Goal: Navigation & Orientation: Find specific page/section

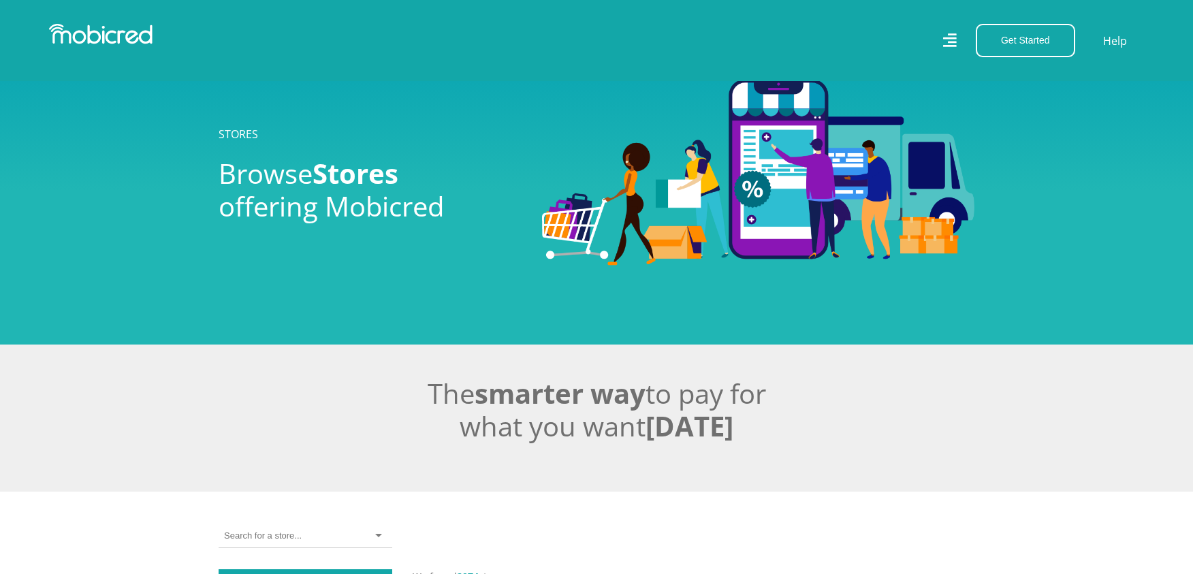
scroll to position [302, 0]
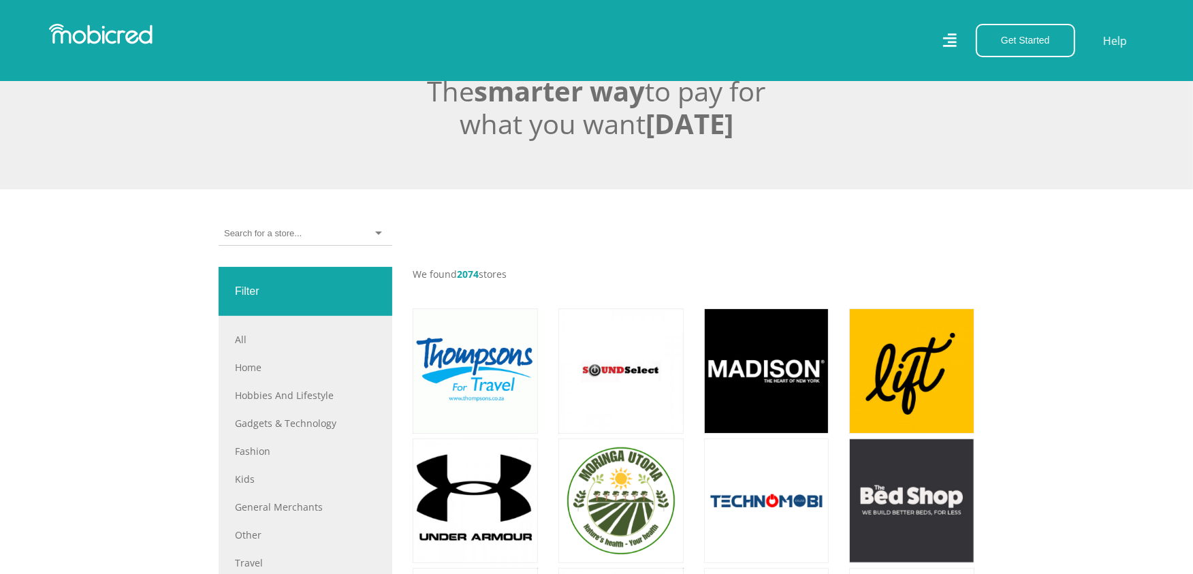
click at [256, 234] on input "select-one" at bounding box center [262, 233] width 77 height 12
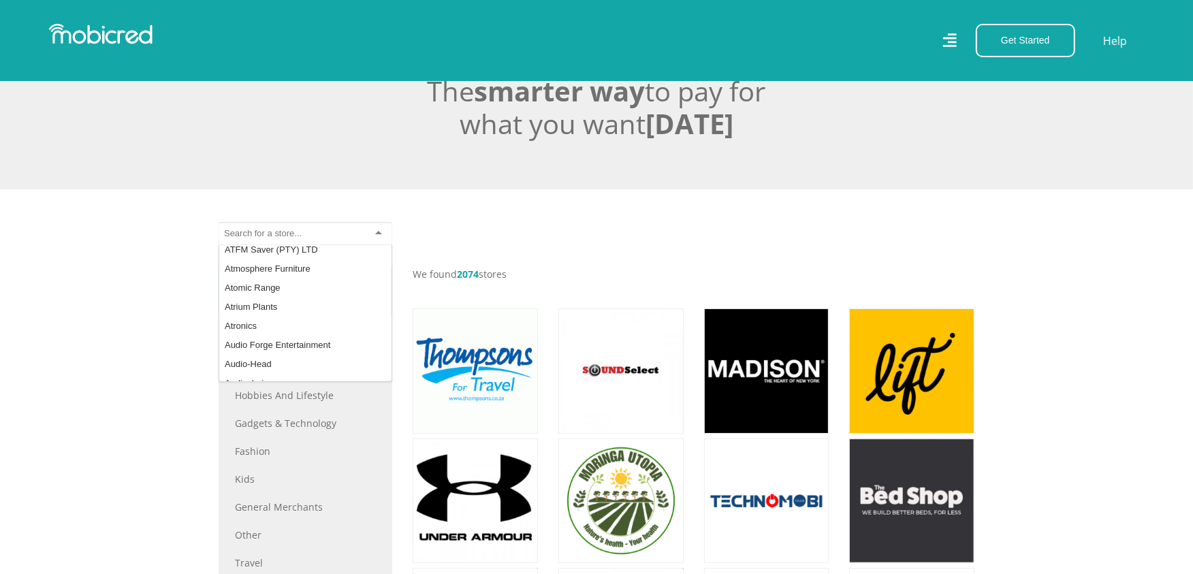
scroll to position [2421, 0]
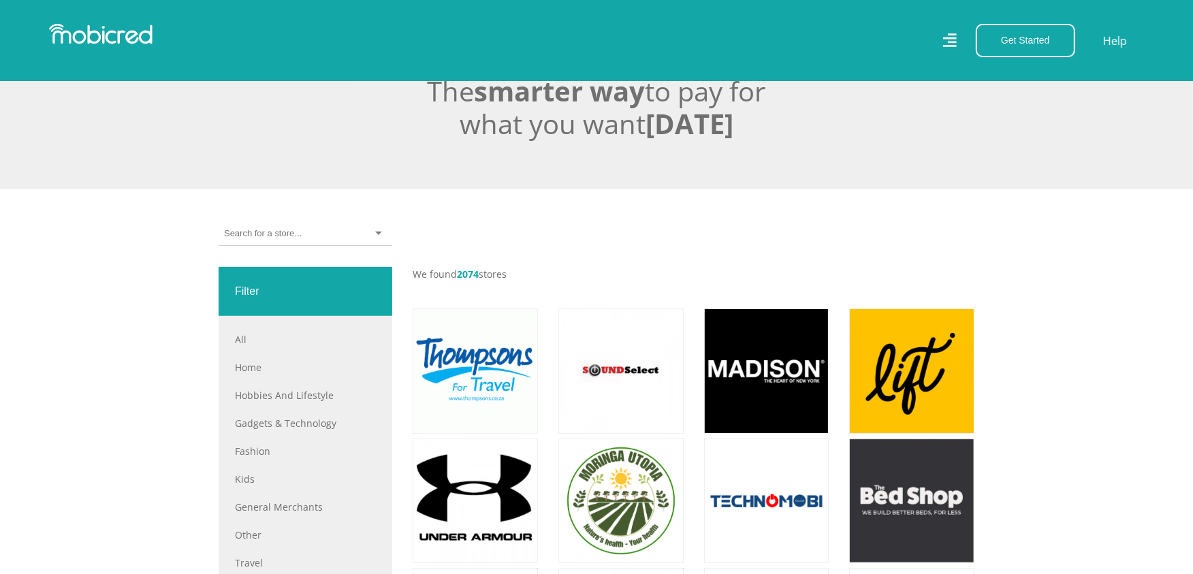
click at [655, 234] on div "#IRLTraining 3at1 Kenilworth 3MS 3rd Base Urban (Pty) Ltd 3rMobiles 3S Internat…" at bounding box center [596, 244] width 776 height 45
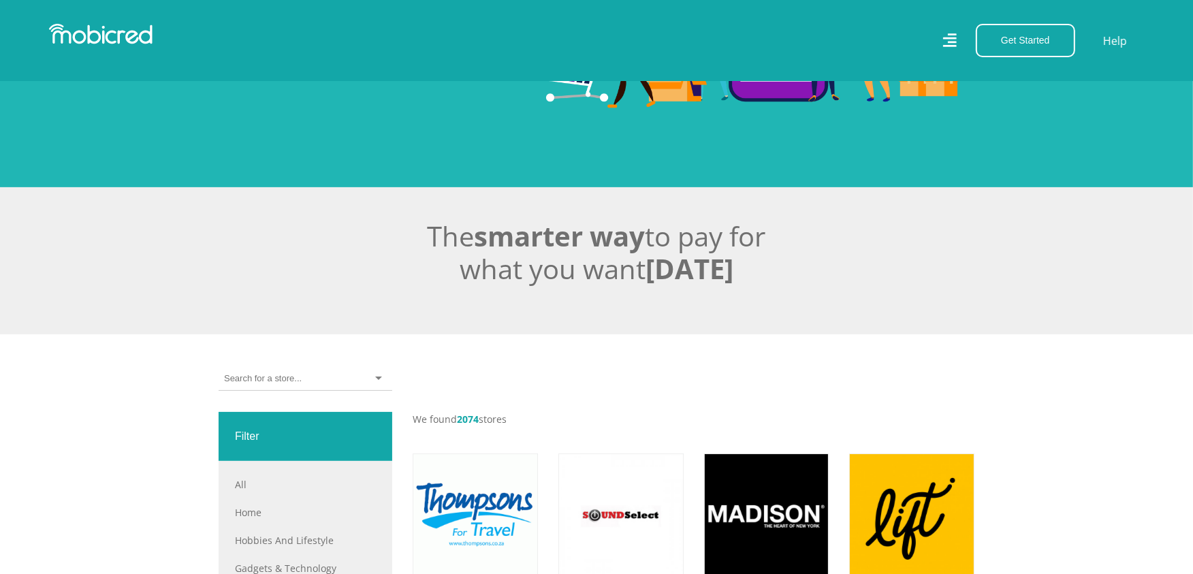
scroll to position [378, 0]
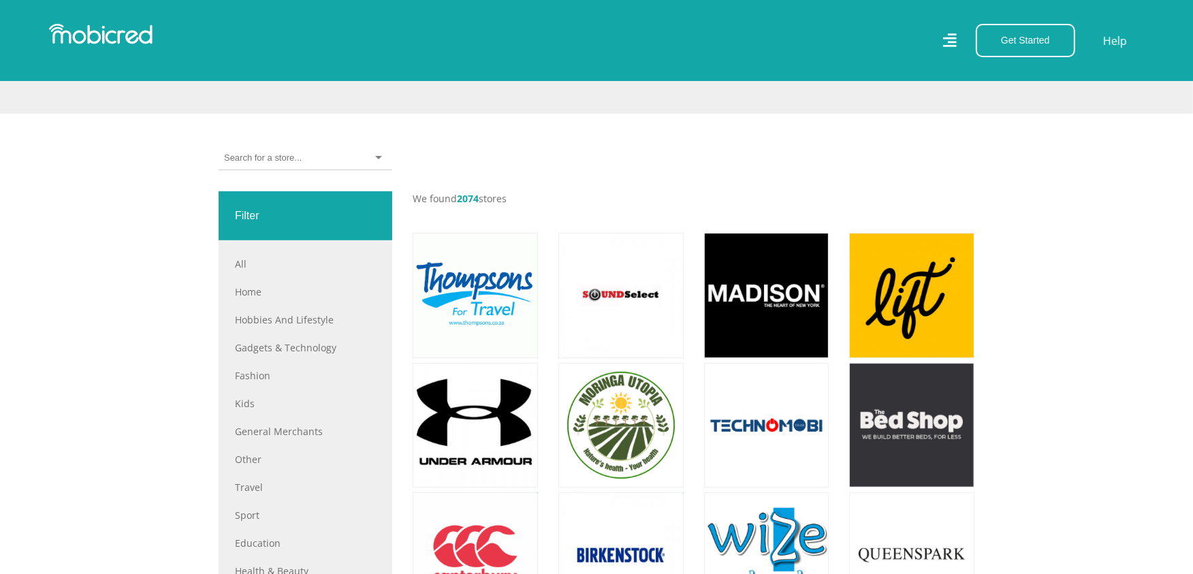
click at [307, 162] on div at bounding box center [306, 158] width 174 height 24
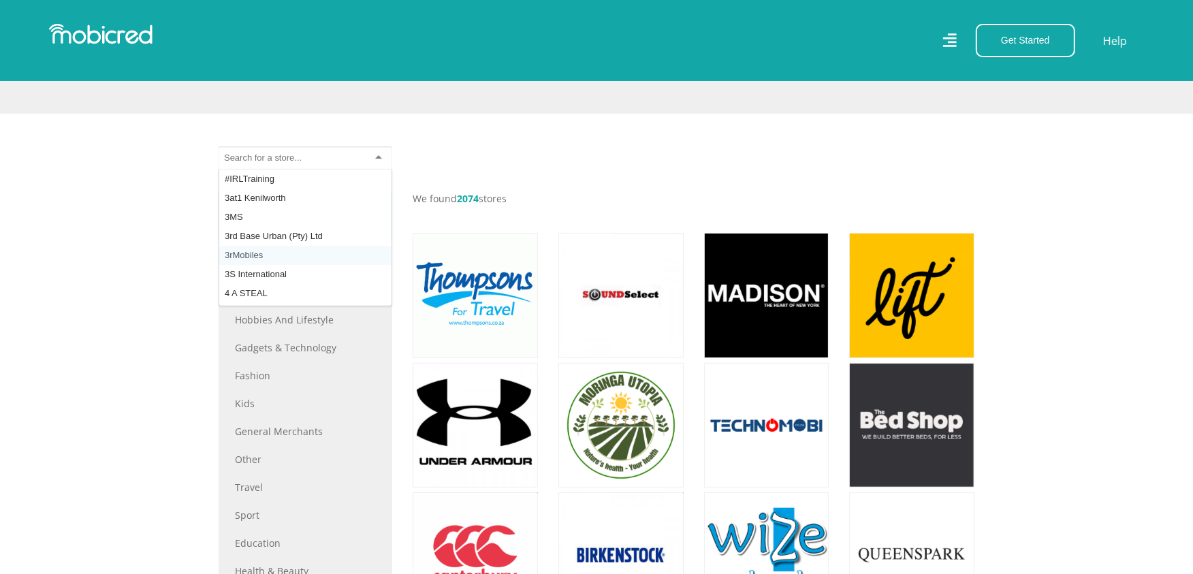
click at [678, 159] on div "#IRLTraining 3at1 Kenilworth 3MS 3rd Base Urban (Pty) Ltd 3rMobiles 3S Internat…" at bounding box center [596, 168] width 776 height 45
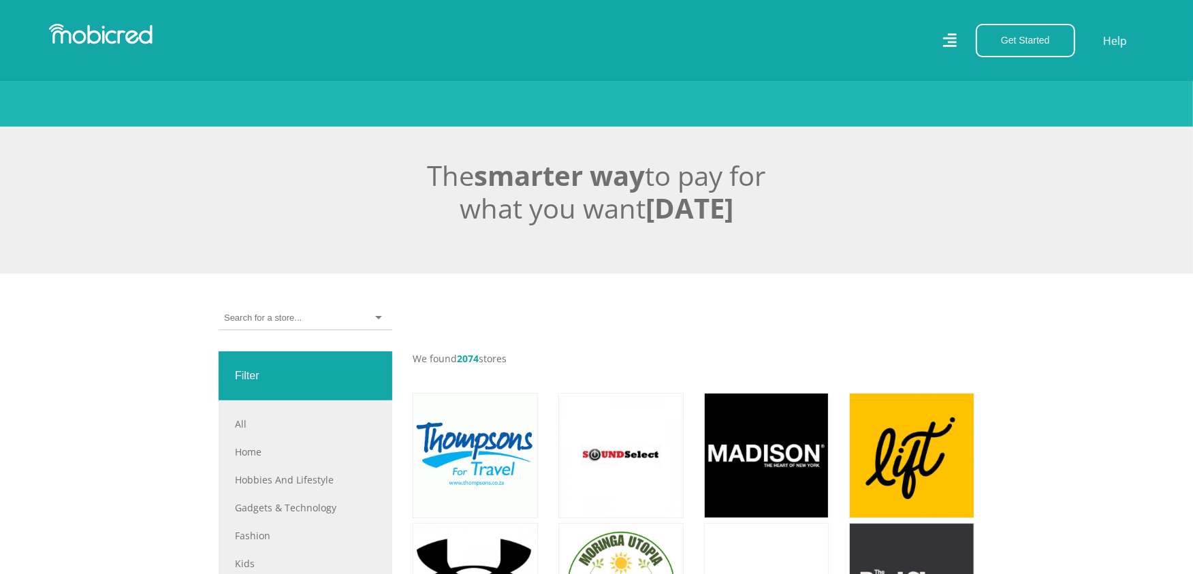
scroll to position [227, 0]
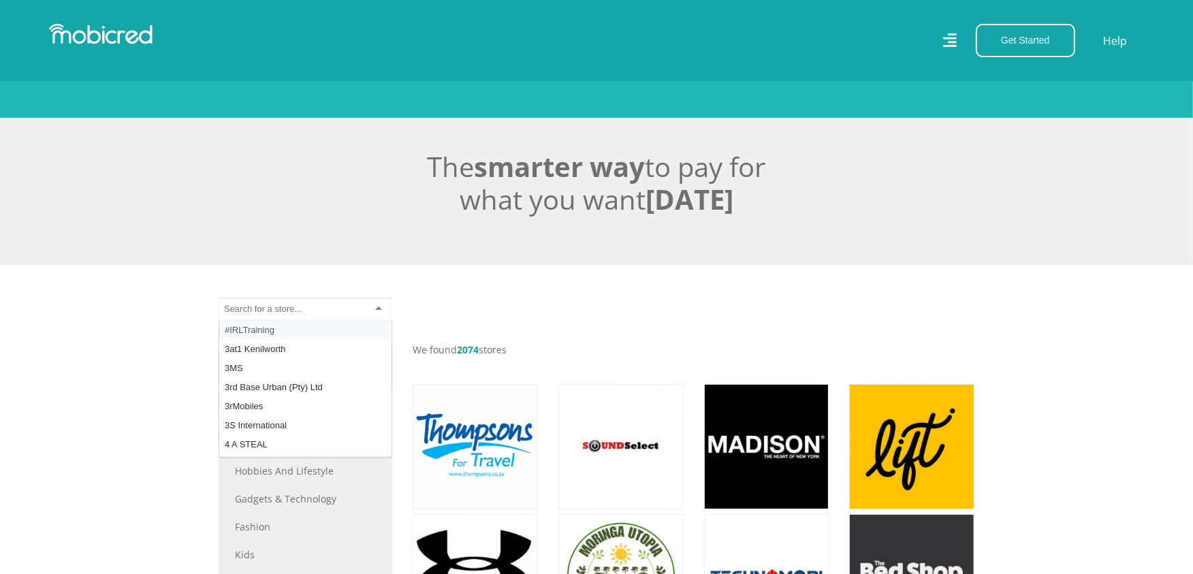
click at [277, 309] on input "select-one" at bounding box center [262, 309] width 77 height 12
type input "camera w"
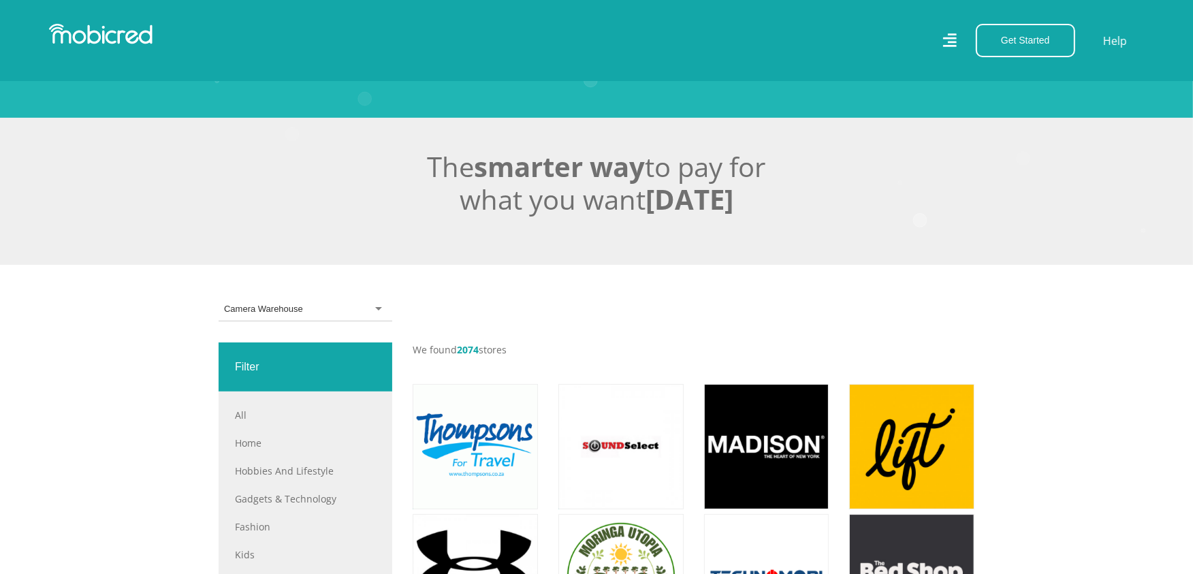
scroll to position [0, 0]
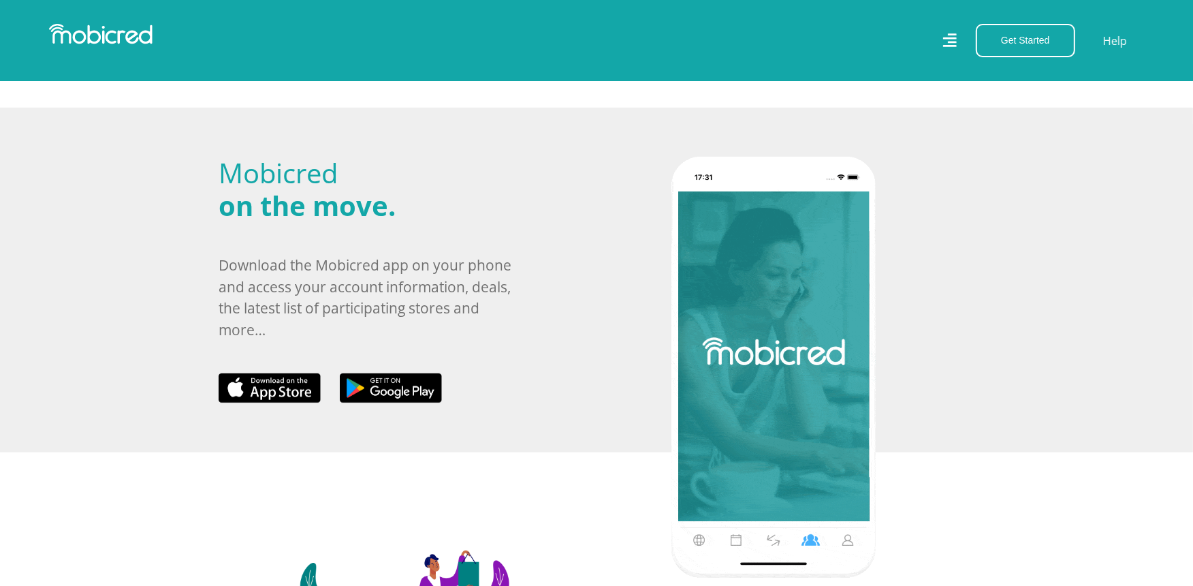
scroll to position [453, 0]
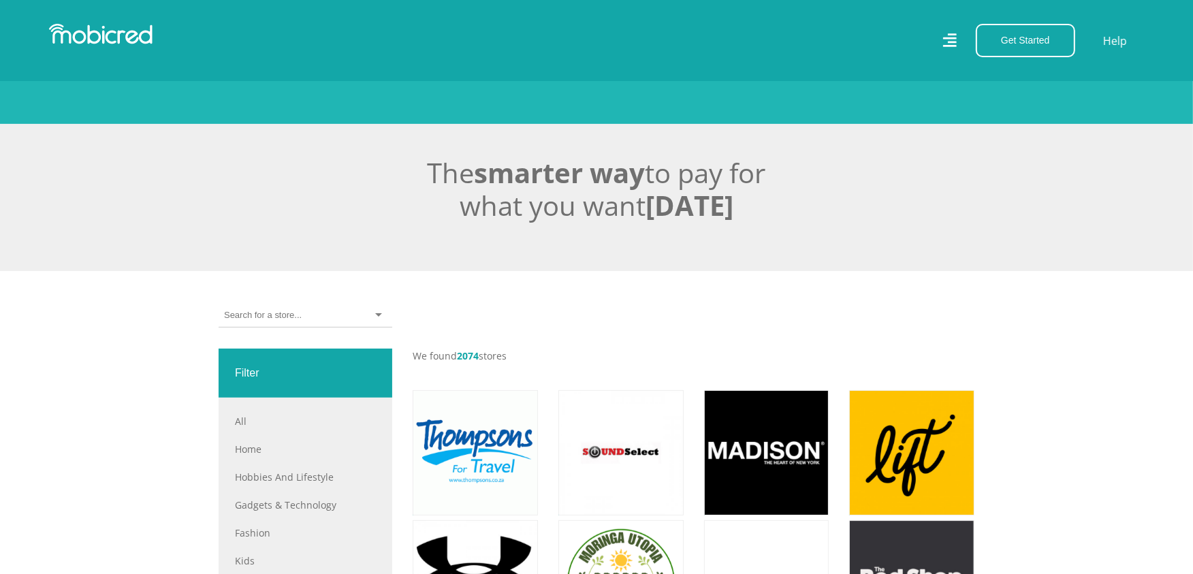
scroll to position [227, 0]
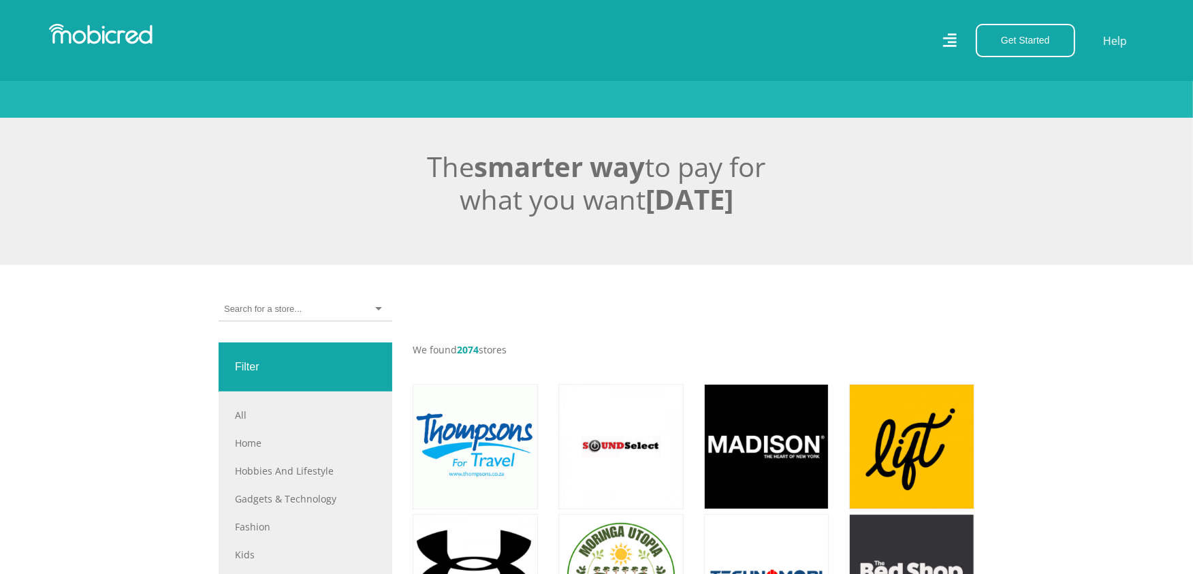
click at [278, 309] on input "select-one" at bounding box center [262, 309] width 77 height 12
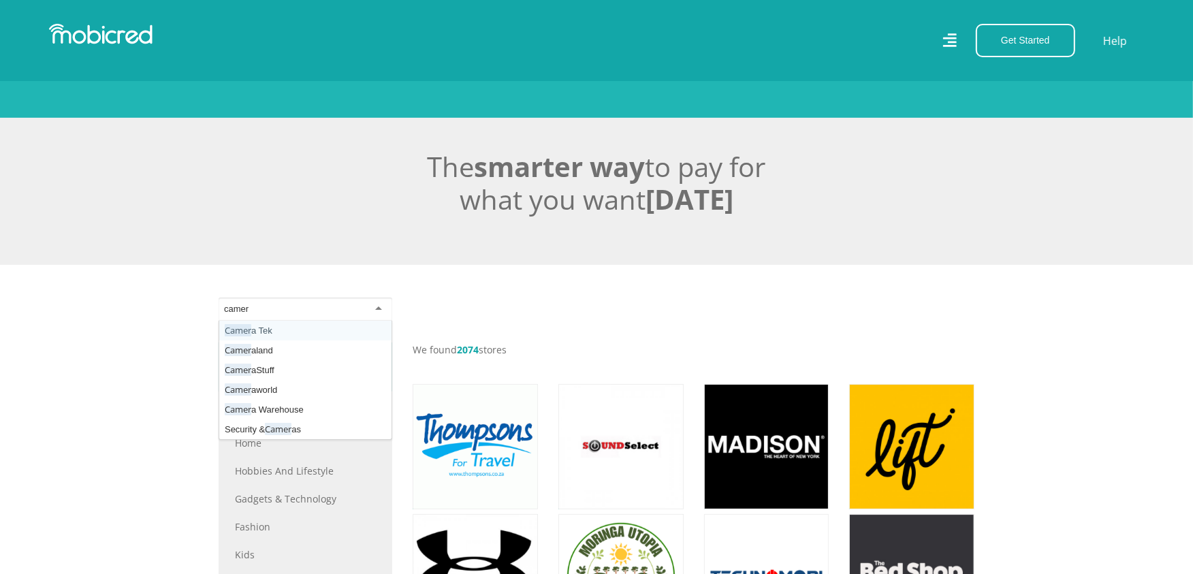
type input "camera"
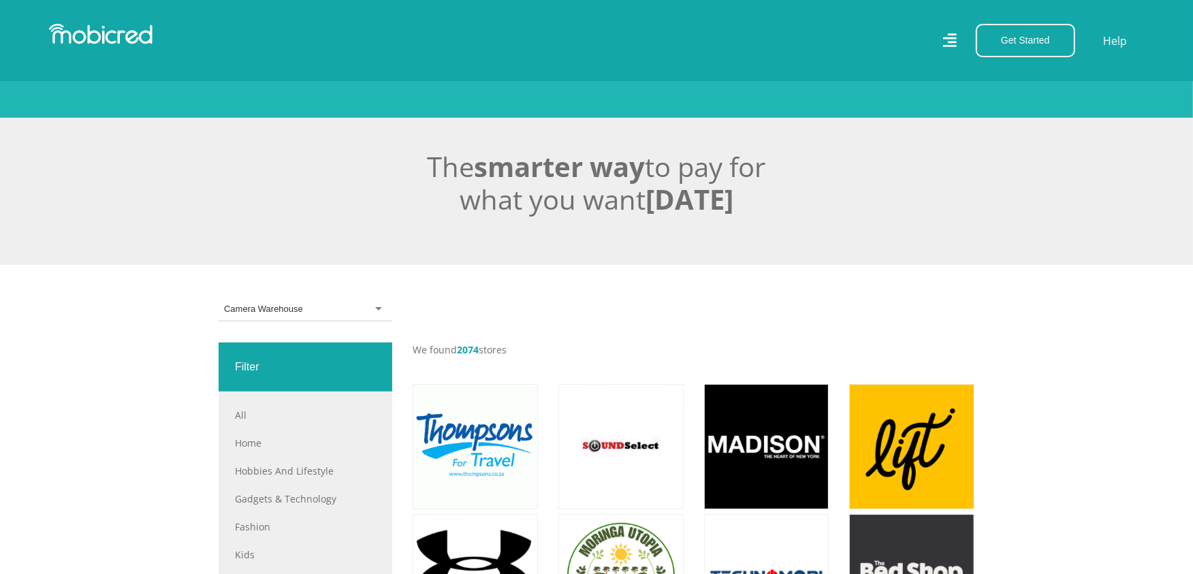
scroll to position [0, 0]
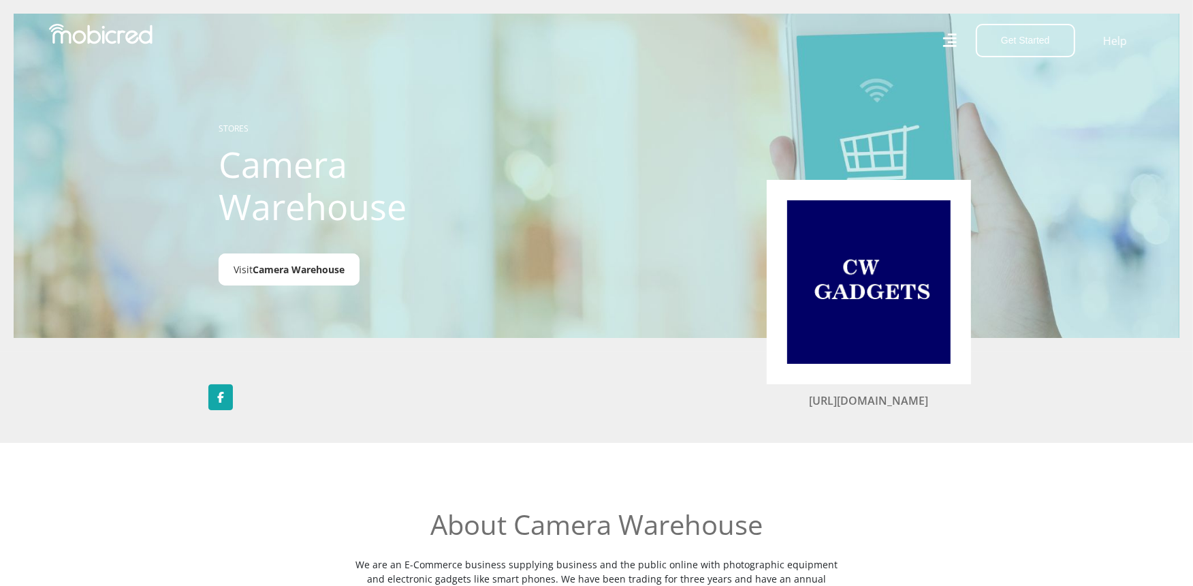
click at [312, 269] on span "Camera Warehouse" at bounding box center [299, 269] width 92 height 13
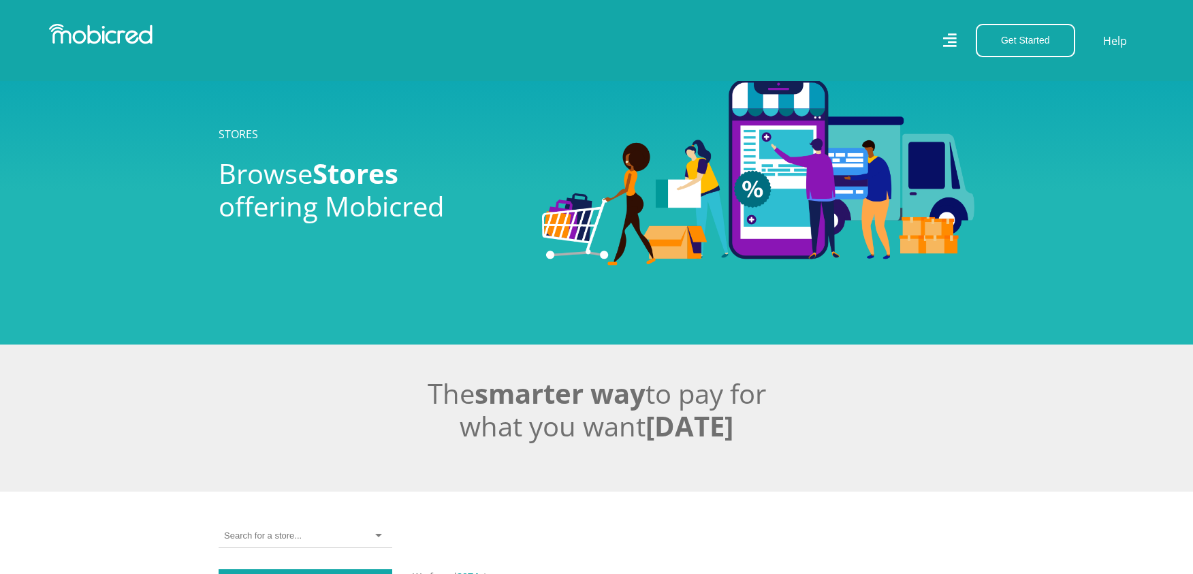
scroll to position [302, 0]
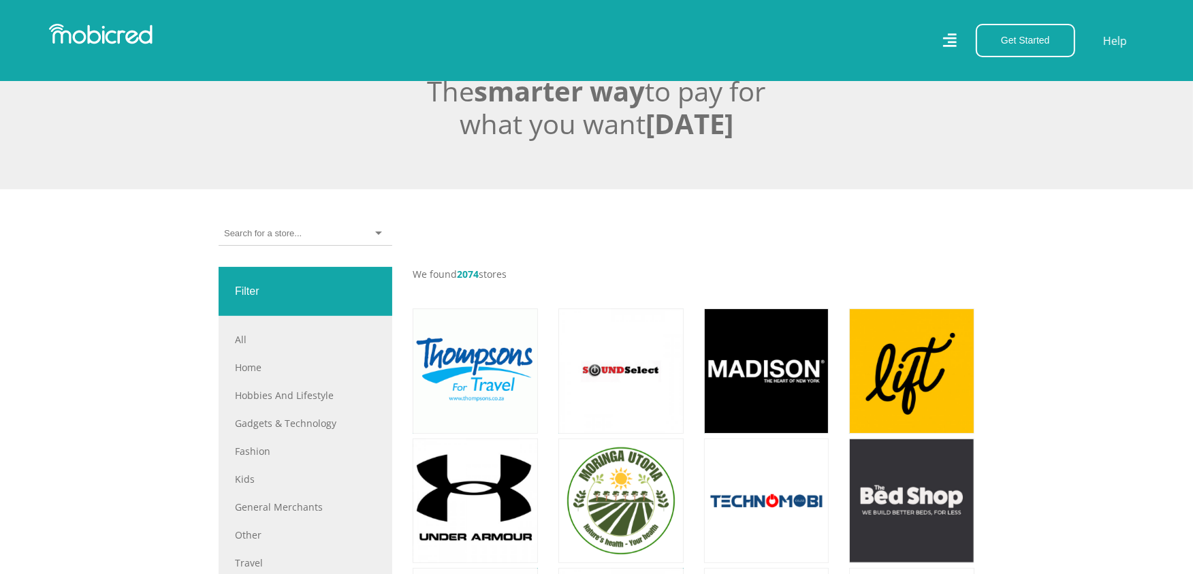
click at [289, 239] on input "select-one" at bounding box center [262, 233] width 77 height 12
type input "hauwei"
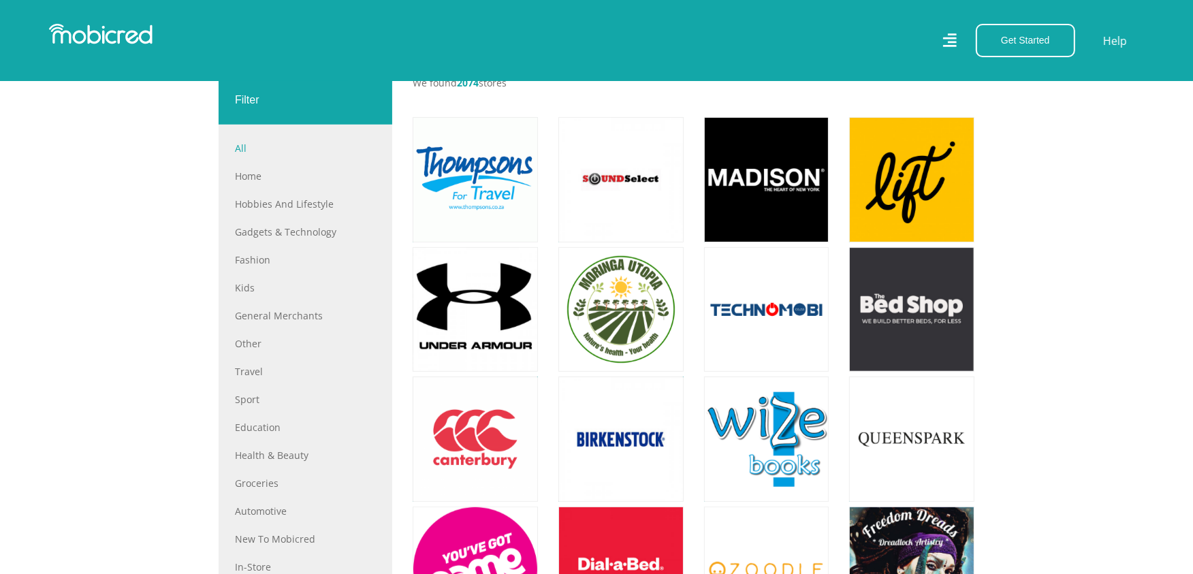
scroll to position [378, 0]
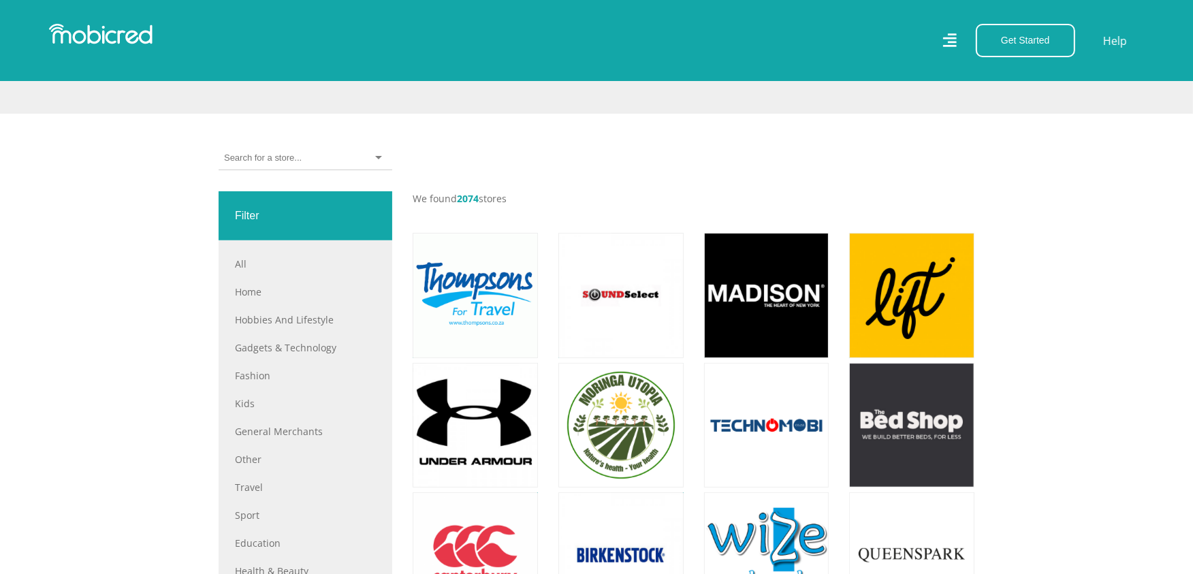
click at [285, 162] on input "select-one" at bounding box center [262, 158] width 77 height 12
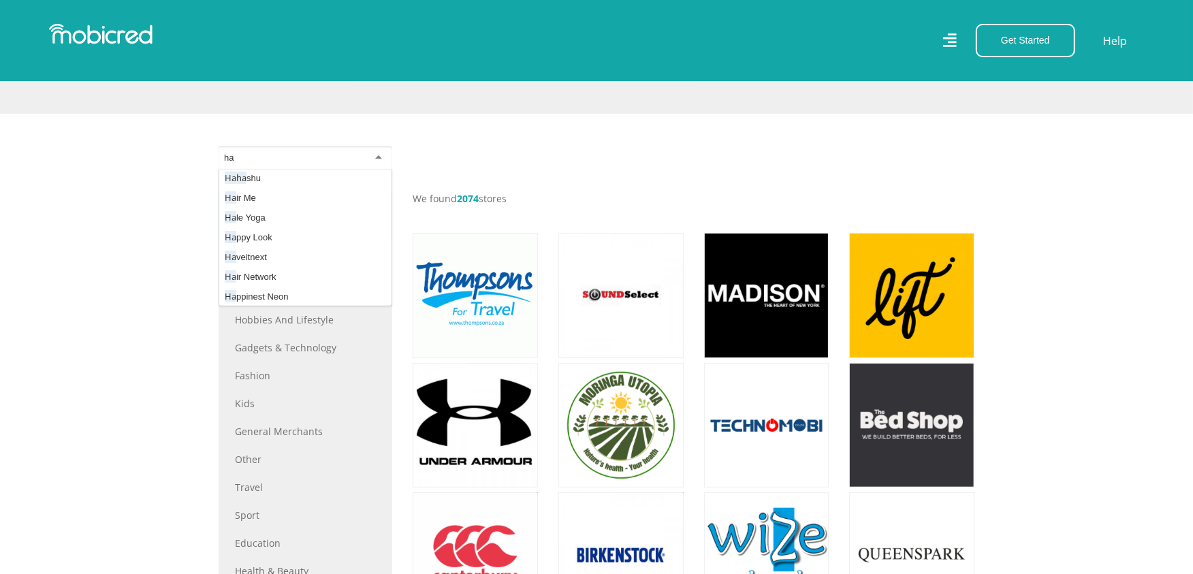
scroll to position [0, 0]
type input "ha"
